Goal: Task Accomplishment & Management: Use online tool/utility

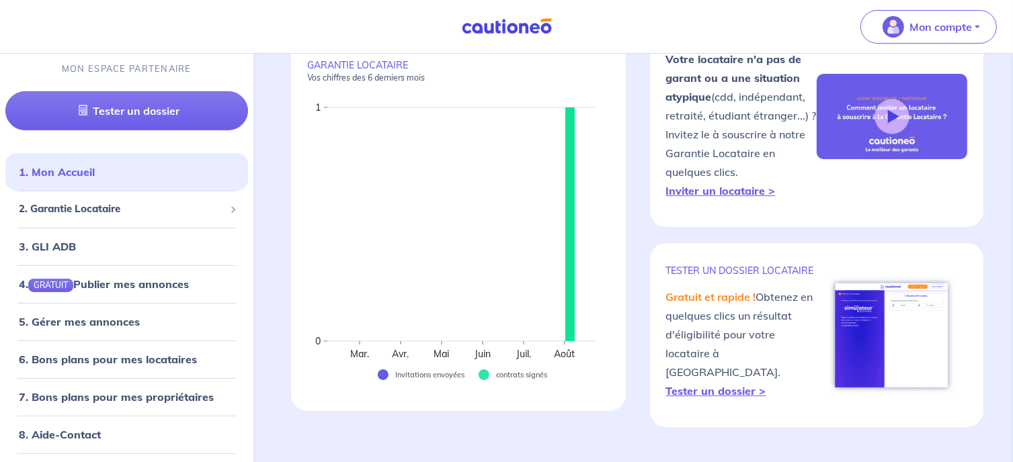
scroll to position [134, 0]
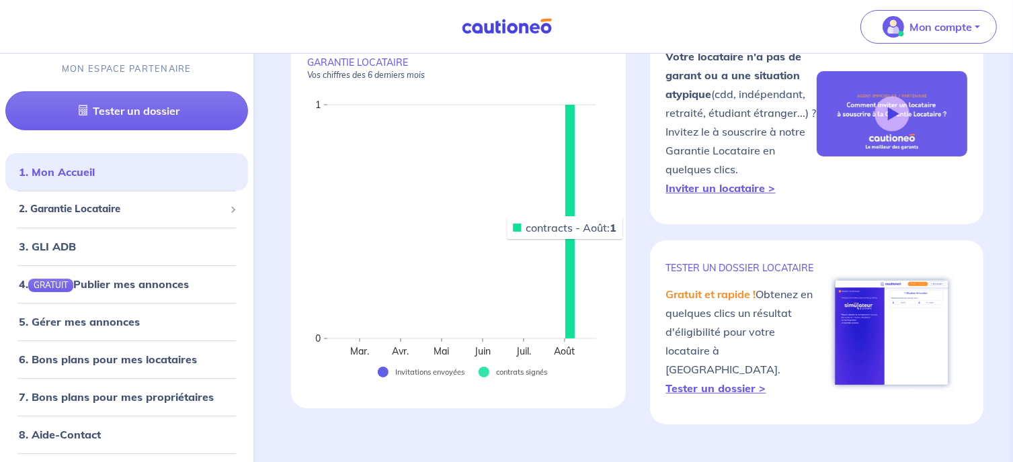
click at [566, 239] on rect at bounding box center [569, 222] width 9 height 234
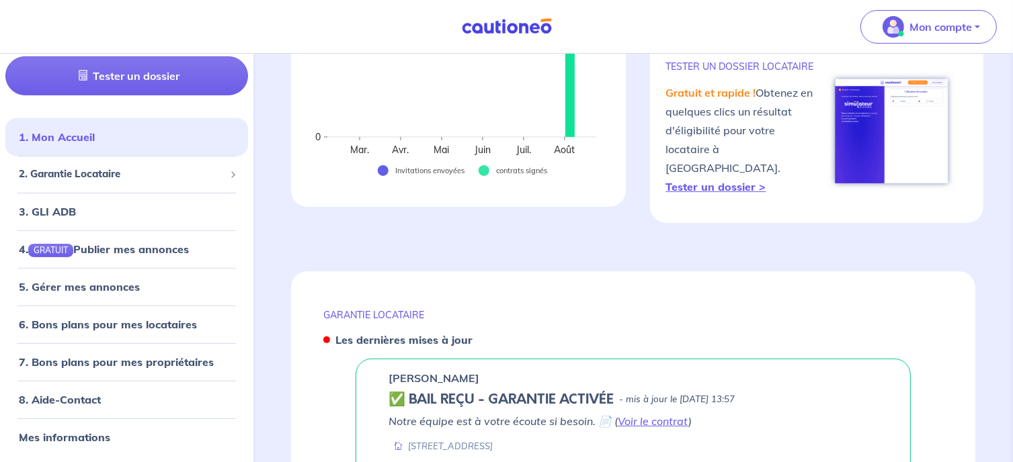
scroll to position [501, 0]
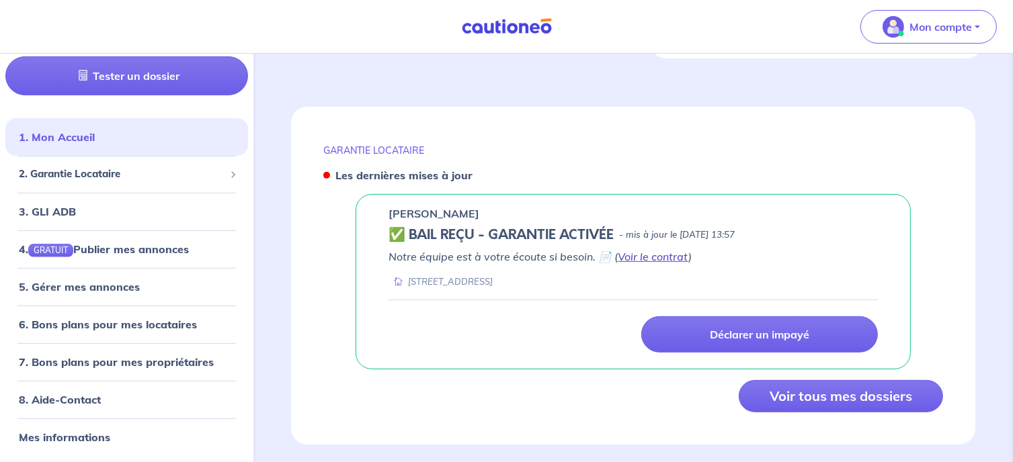
click at [646, 250] on link "Voir le contrat" at bounding box center [653, 256] width 71 height 13
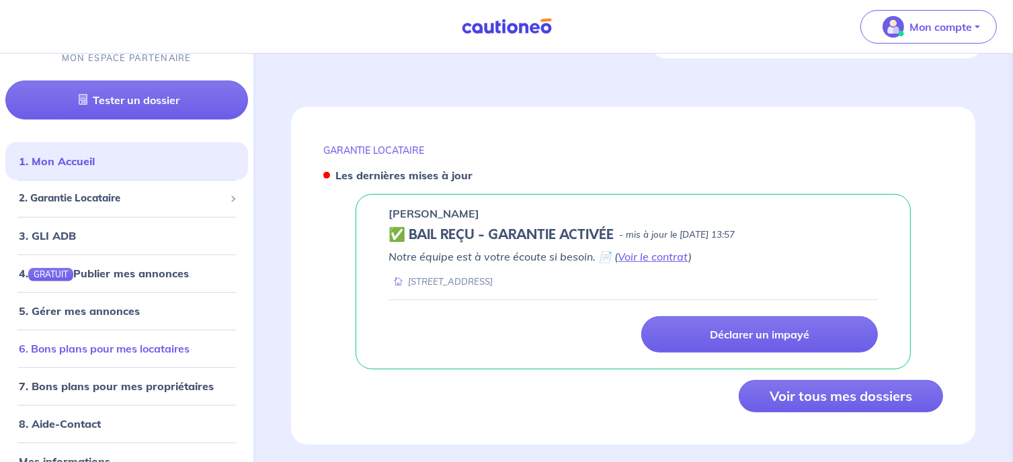
scroll to position [0, 0]
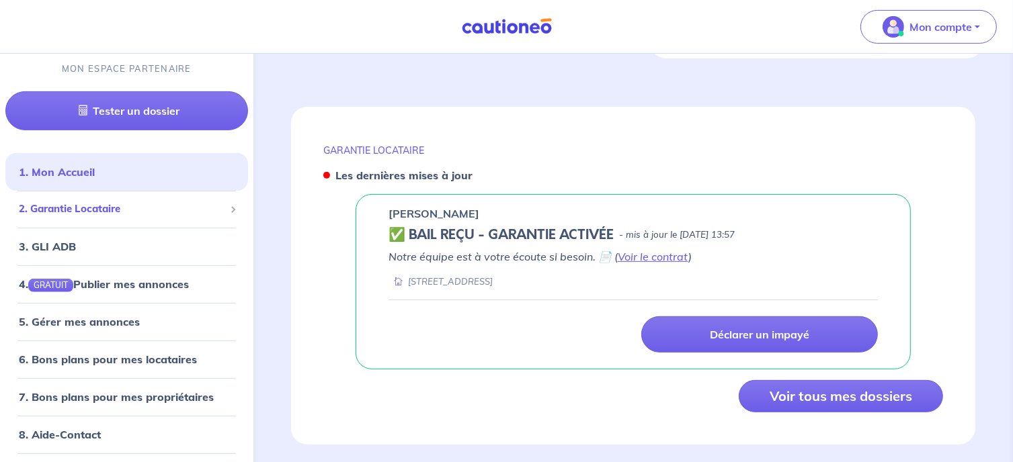
click at [94, 205] on span "2. Garantie Locataire" at bounding box center [122, 209] width 206 height 15
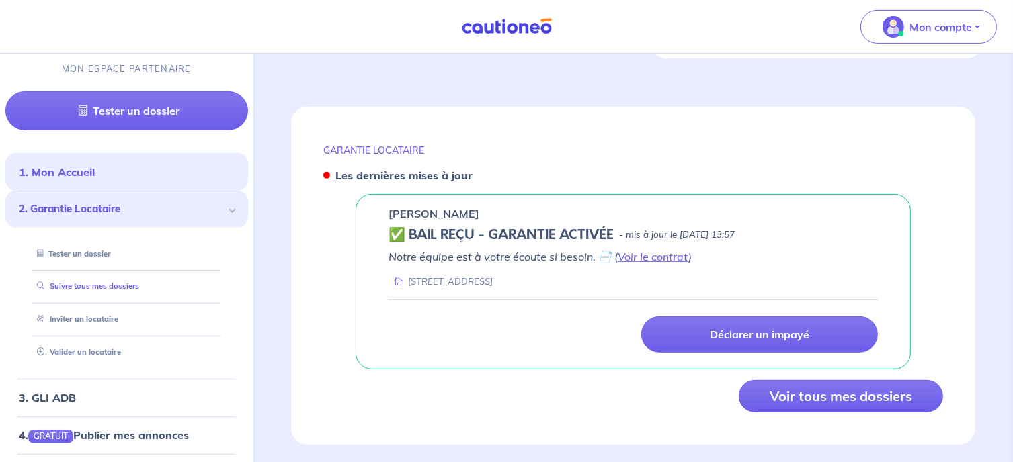
click at [105, 287] on link "Suivre tous mes dossiers" at bounding box center [86, 286] width 108 height 9
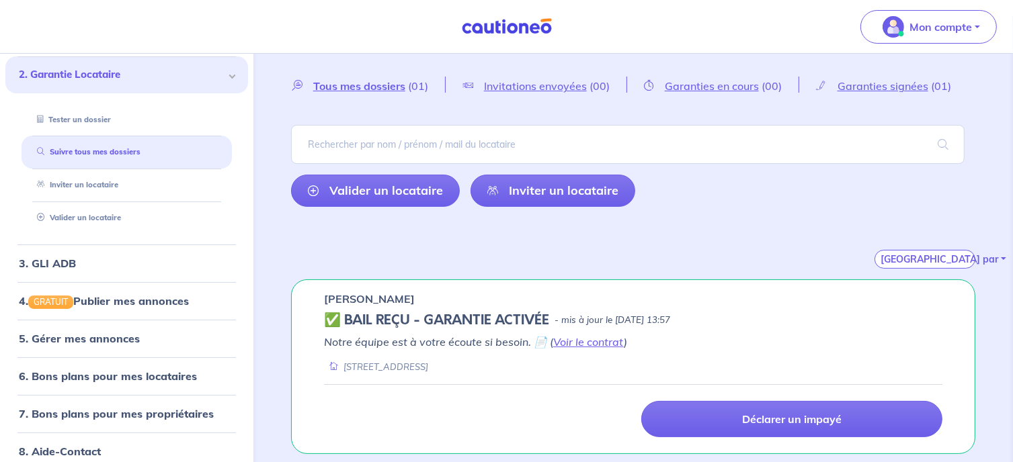
scroll to position [38, 0]
click at [86, 216] on link "Valider un locataire" at bounding box center [76, 217] width 88 height 9
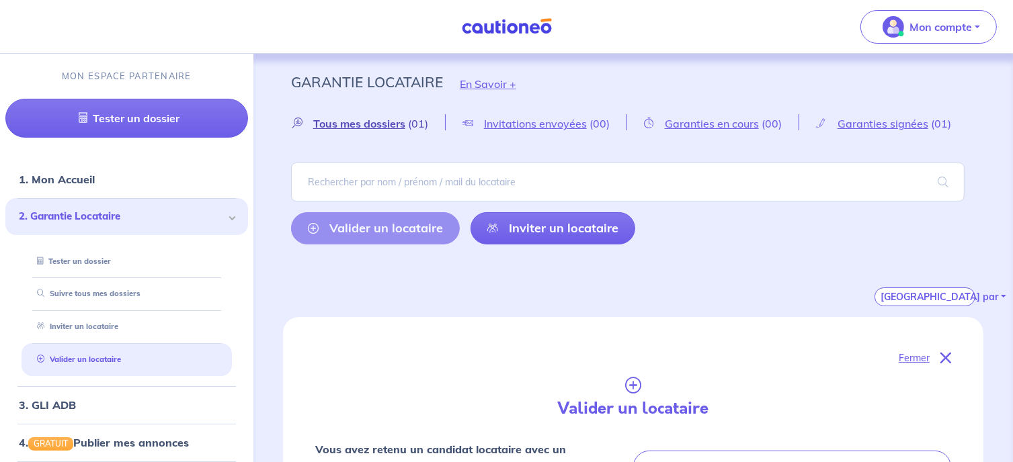
click at [332, 122] on span "Tous mes dossiers" at bounding box center [359, 123] width 92 height 13
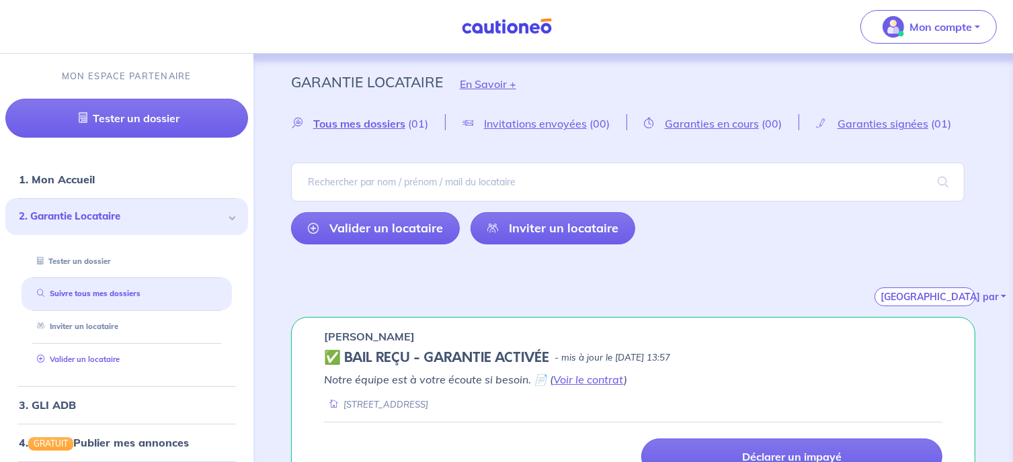
click at [91, 356] on link "Valider un locataire" at bounding box center [76, 359] width 88 height 9
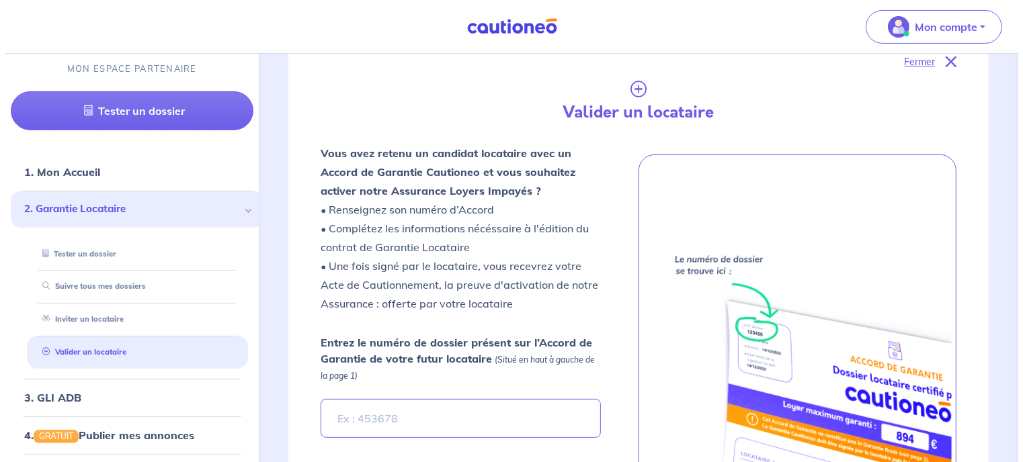
scroll to position [483, 0]
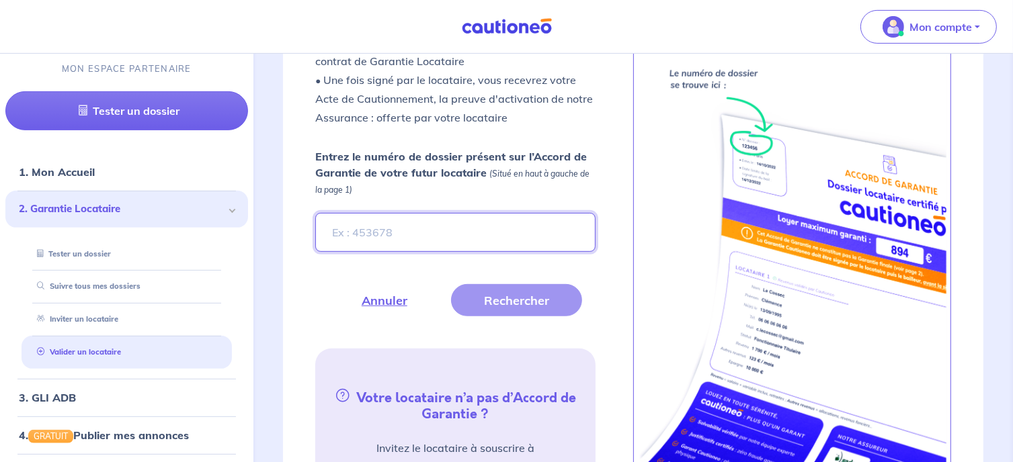
click at [429, 233] on input "Entrez le numéro de dossier présent sur l’Accord de Garantie de votre futur loc…" at bounding box center [455, 232] width 280 height 39
type input "eRmMNp"
click at [498, 304] on button "Rechercher" at bounding box center [516, 300] width 131 height 32
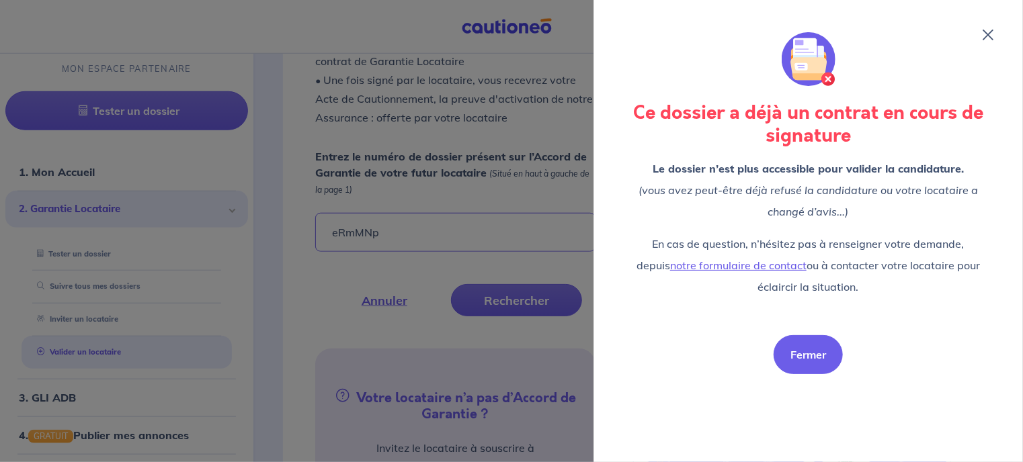
click at [792, 355] on button "Fermer" at bounding box center [808, 354] width 69 height 39
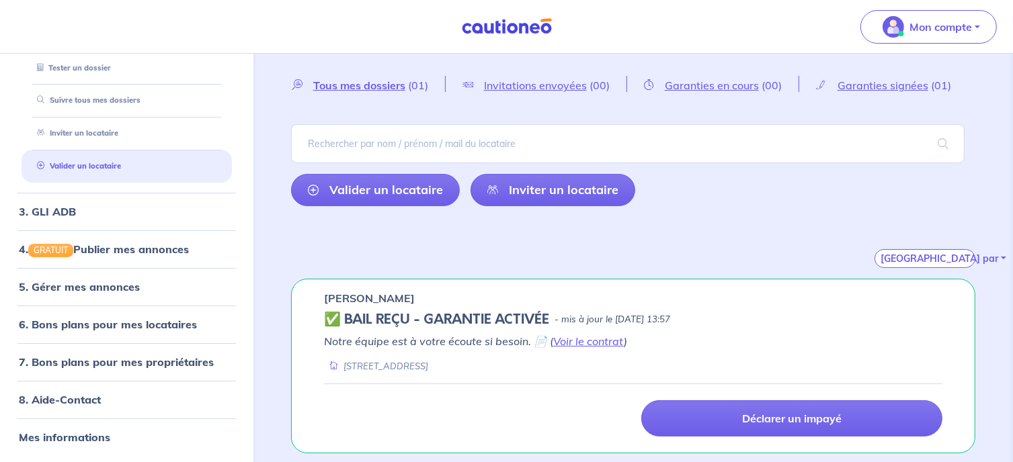
scroll to position [52, 0]
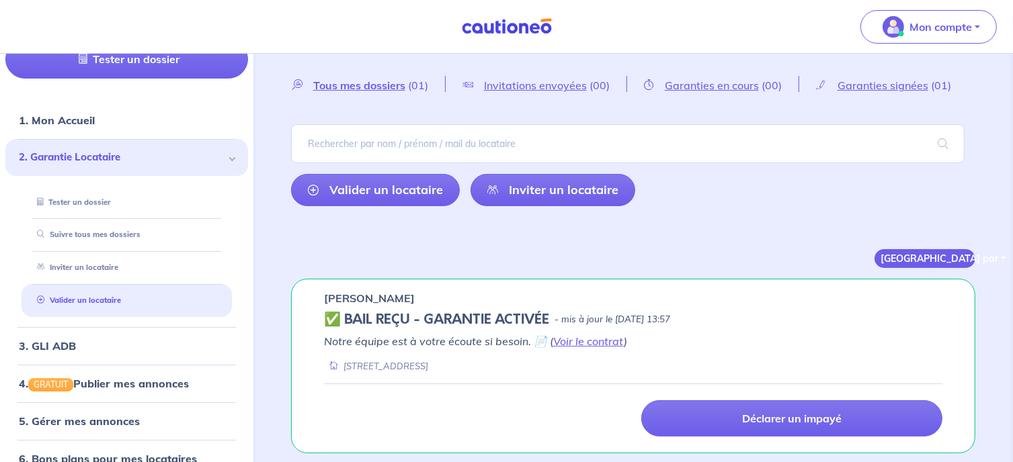
click at [917, 259] on button "[GEOGRAPHIC_DATA] par" at bounding box center [924, 258] width 101 height 19
click at [115, 299] on link "Valider un locataire" at bounding box center [76, 300] width 88 height 9
